Goal: Navigation & Orientation: Find specific page/section

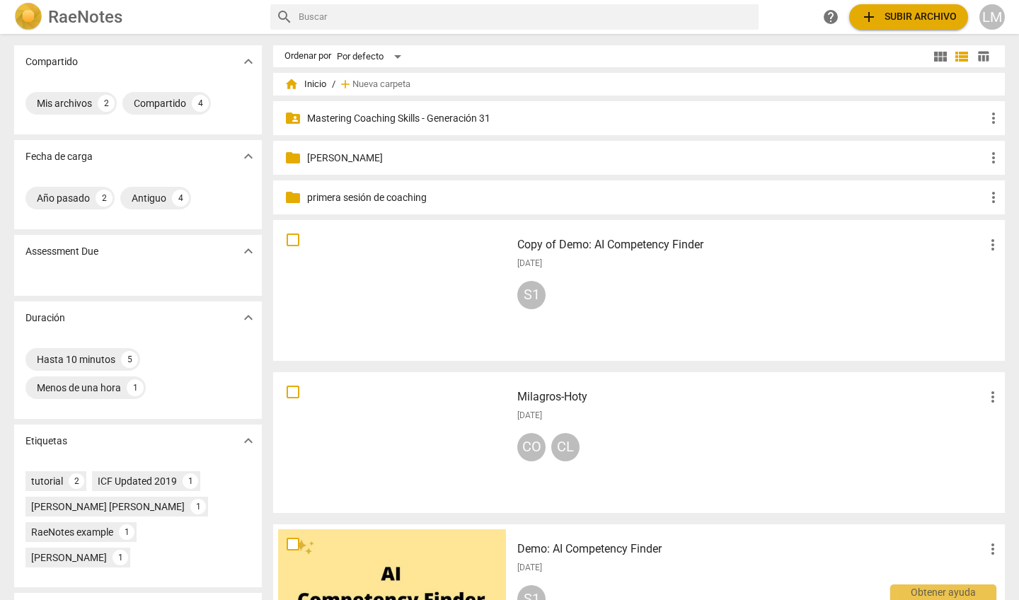
click at [378, 117] on p "Mastering Coaching Skills - Generación 31" at bounding box center [646, 118] width 678 height 15
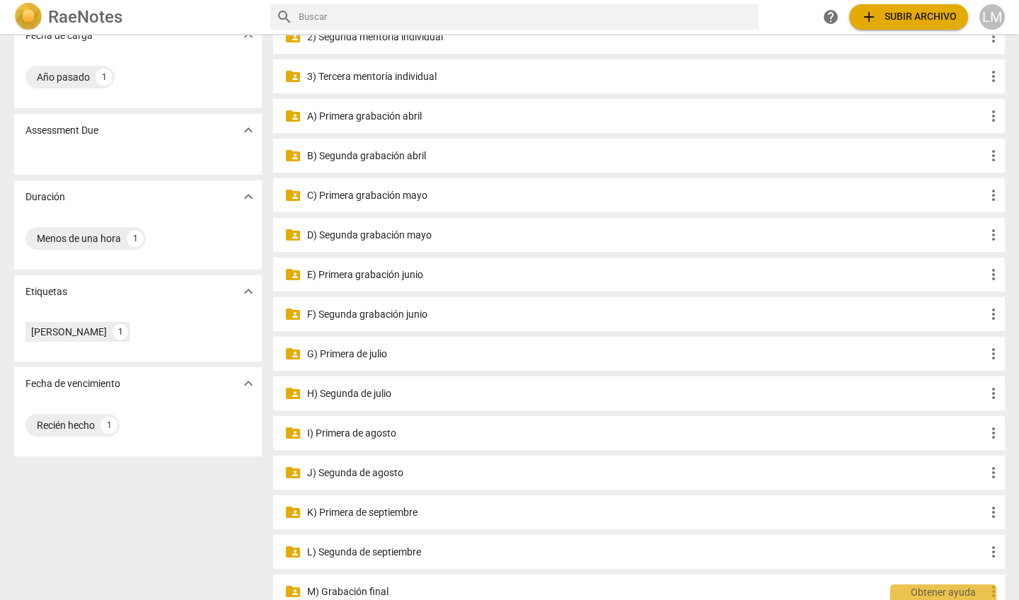
scroll to position [125, 0]
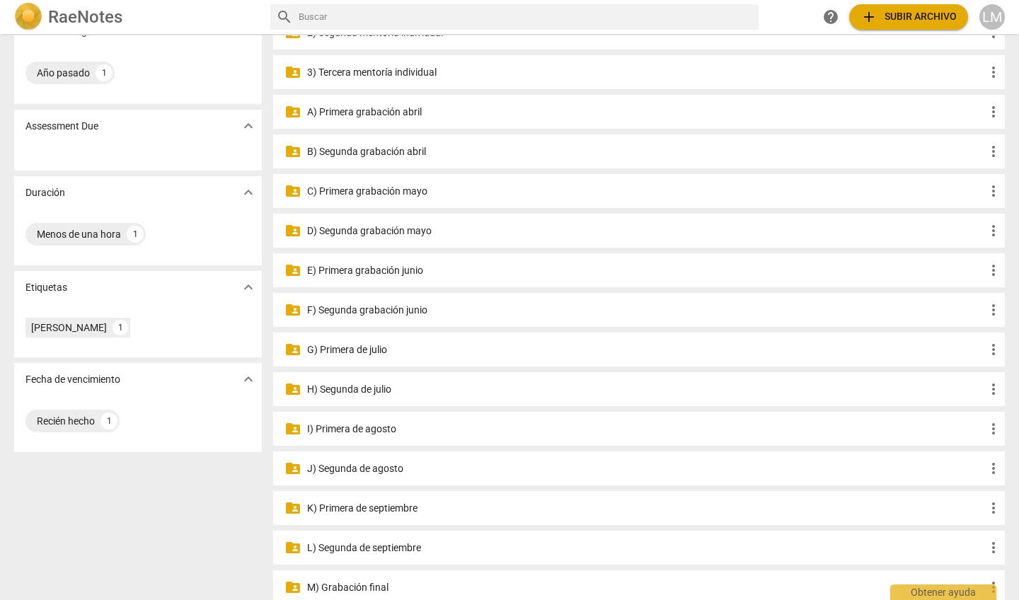
click at [341, 471] on p "J) Segunda de agosto" at bounding box center [646, 469] width 678 height 15
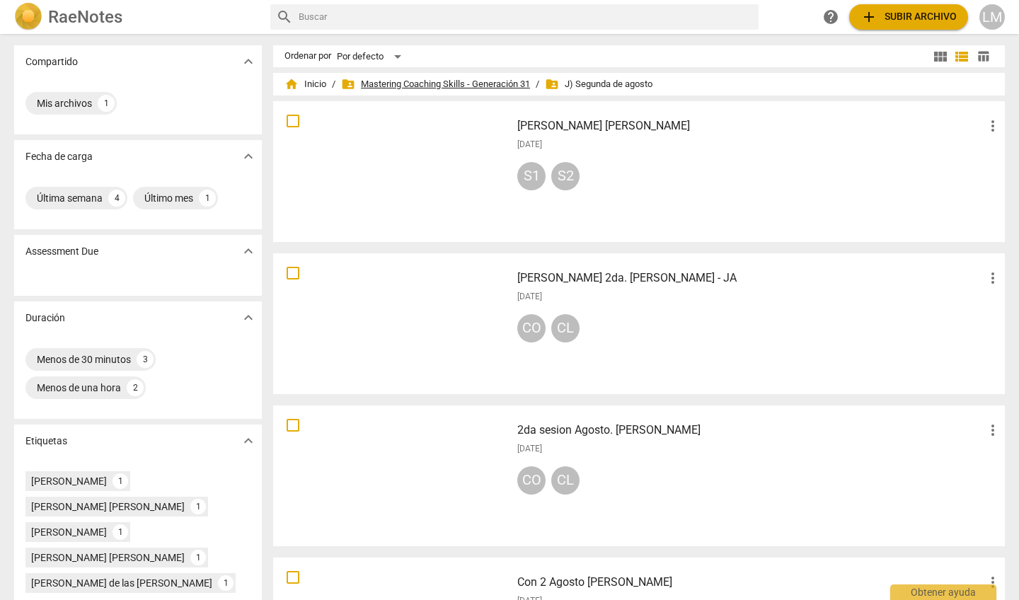
click at [413, 81] on span "folder_shared Mastering Coaching Skills - Generación 31" at bounding box center [435, 84] width 189 height 14
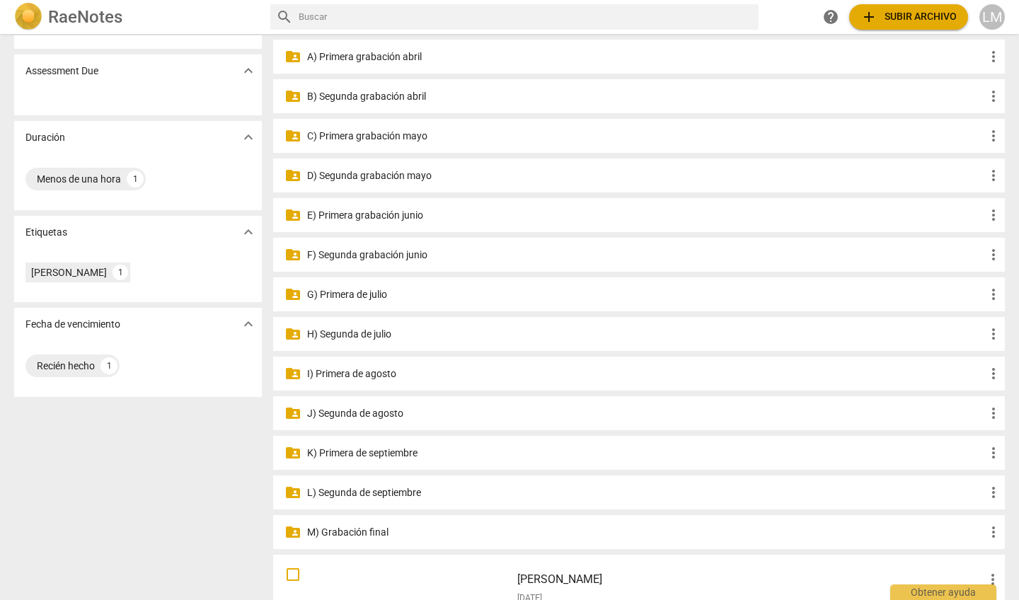
scroll to position [191, 0]
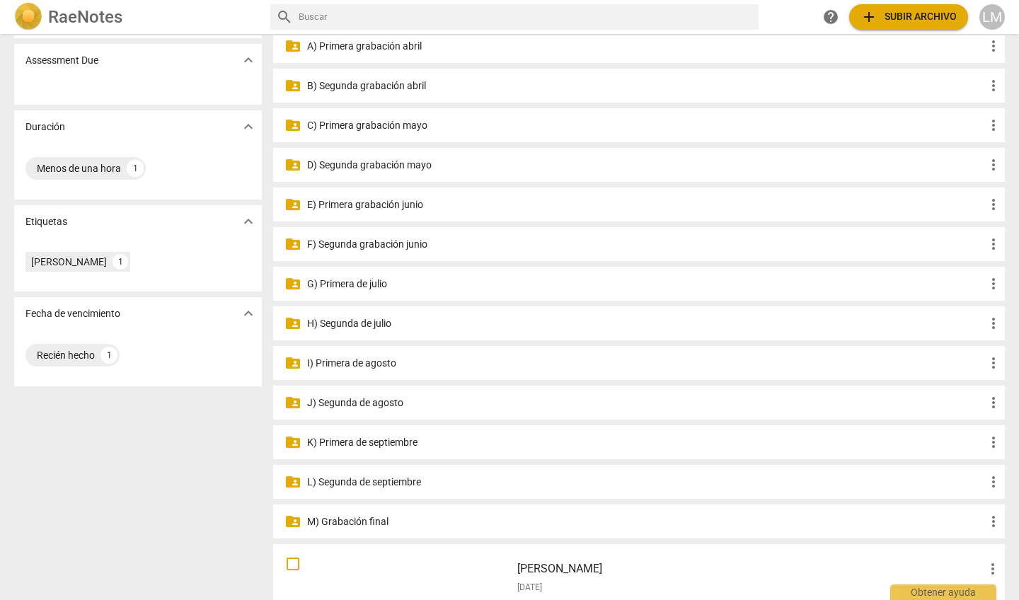
click at [375, 404] on p "J) Segunda de agosto" at bounding box center [646, 403] width 678 height 15
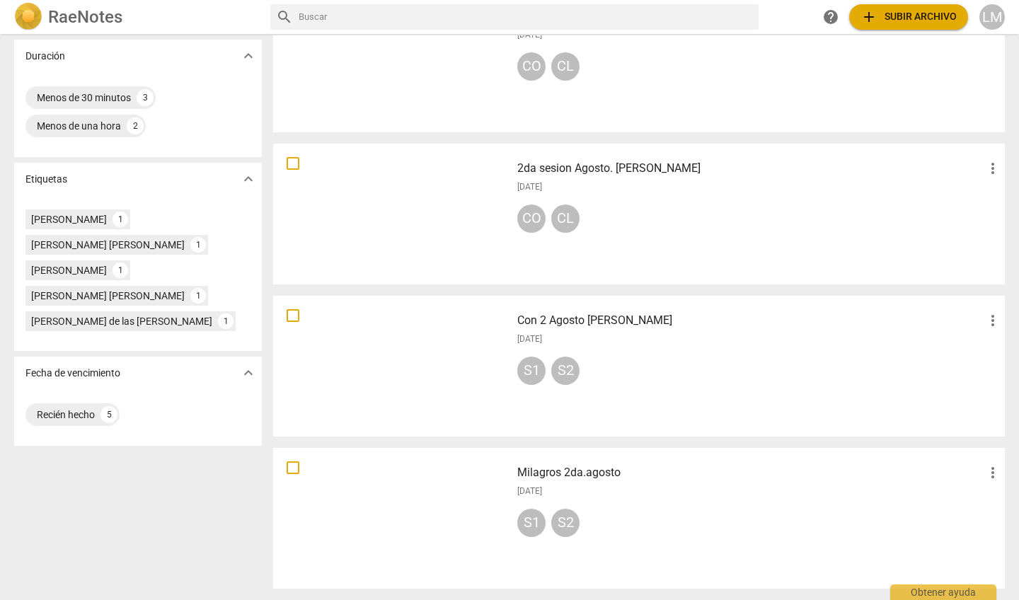
scroll to position [262, 0]
click at [378, 510] on div at bounding box center [392, 518] width 228 height 131
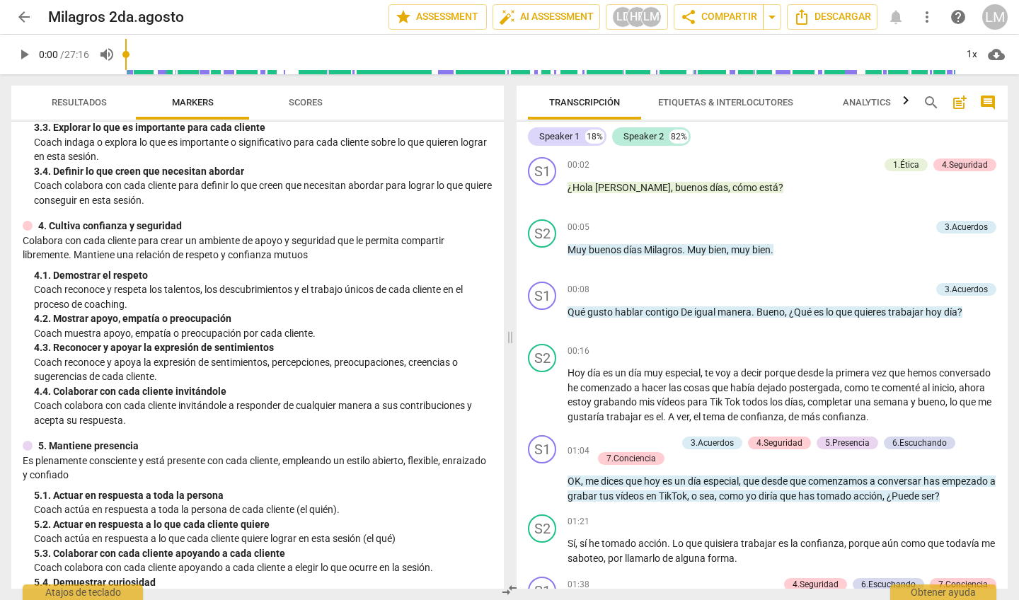
click at [592, 122] on div "Transcripción Etiquetas & Interlocutores Analytics search post_add comment Spea…" at bounding box center [762, 337] width 491 height 503
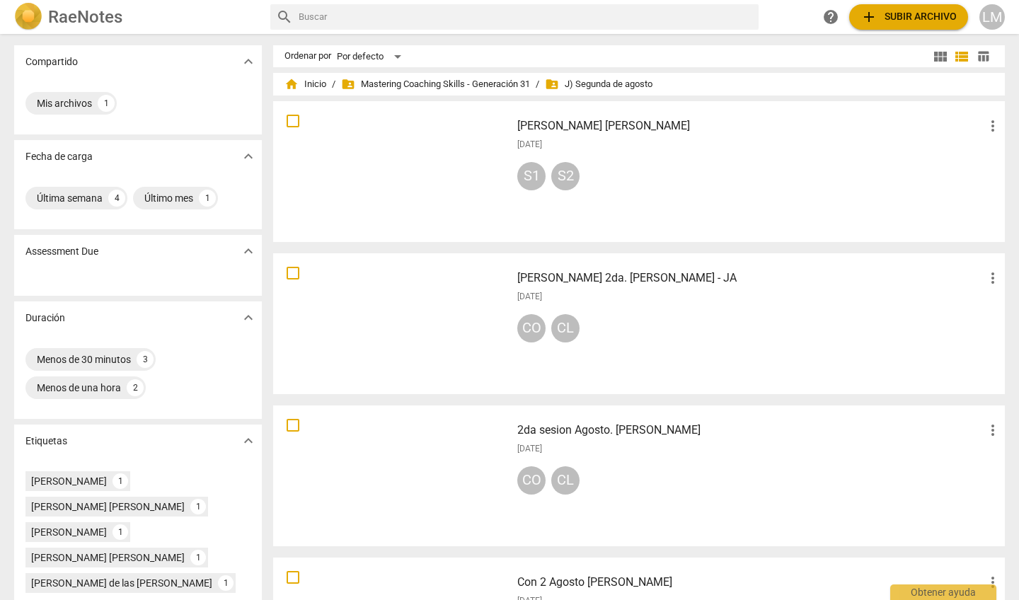
click at [243, 62] on span "expand_more" at bounding box center [248, 61] width 17 height 17
